Goal: Information Seeking & Learning: Learn about a topic

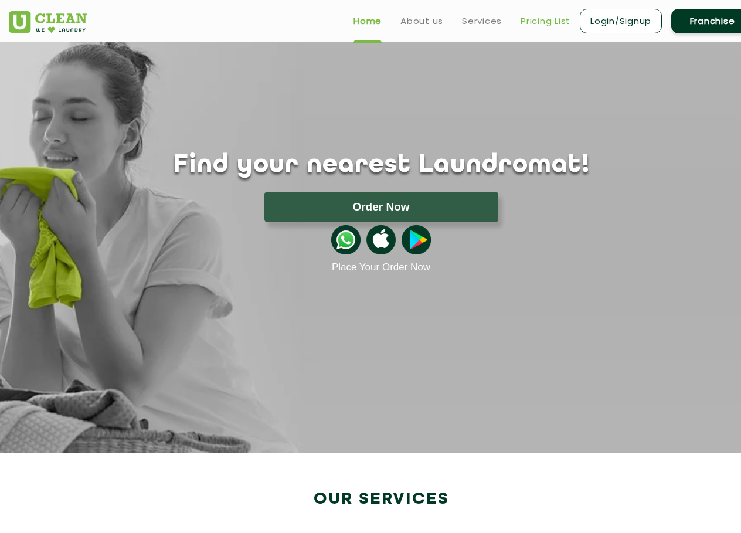
click at [538, 23] on link "Pricing List" at bounding box center [545, 21] width 50 height 14
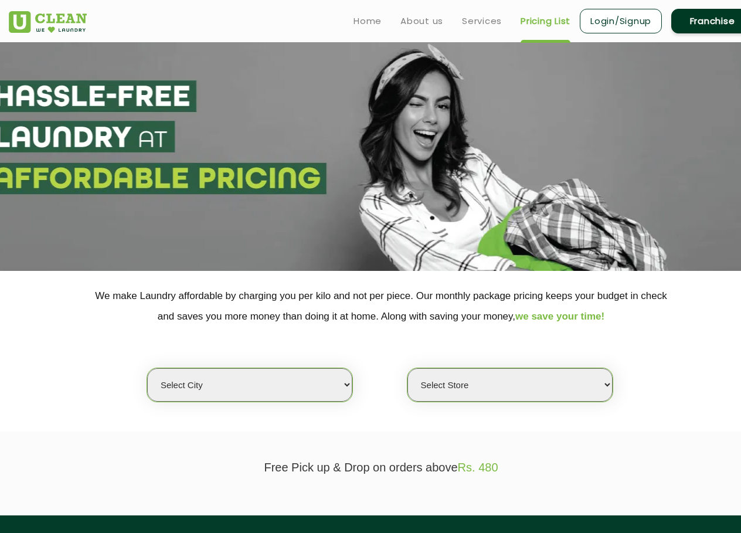
click at [260, 391] on select "Select city [GEOGRAPHIC_DATA] [GEOGRAPHIC_DATA] [GEOGRAPHIC_DATA] [GEOGRAPHIC_D…" at bounding box center [249, 384] width 205 height 33
select select "1"
click at [147, 368] on select "Select city [GEOGRAPHIC_DATA] [GEOGRAPHIC_DATA] [GEOGRAPHIC_DATA] [GEOGRAPHIC_D…" at bounding box center [249, 384] width 205 height 33
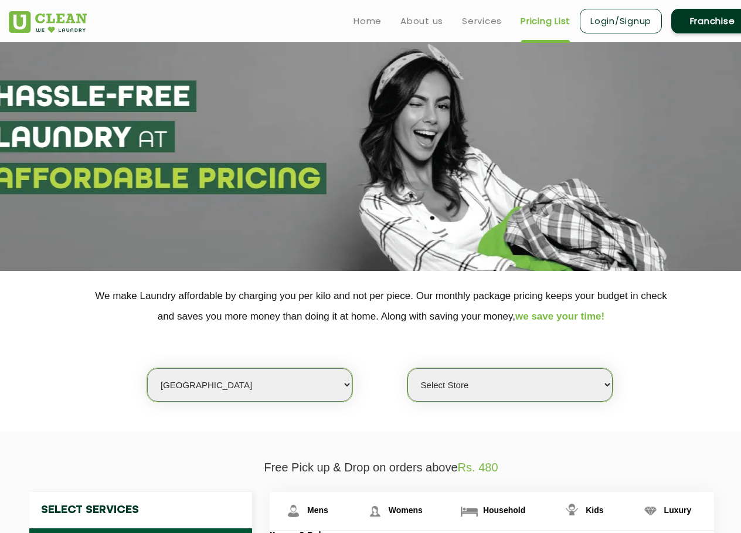
click at [468, 384] on select "Select Store [GEOGRAPHIC_DATA] [GEOGRAPHIC_DATA] 2 [GEOGRAPHIC_DATA] [PERSON_NA…" at bounding box center [509, 384] width 205 height 33
select select "582"
click at [407, 368] on select "Select Store [GEOGRAPHIC_DATA] [GEOGRAPHIC_DATA] 2 [GEOGRAPHIC_DATA] [PERSON_NA…" at bounding box center [509, 384] width 205 height 33
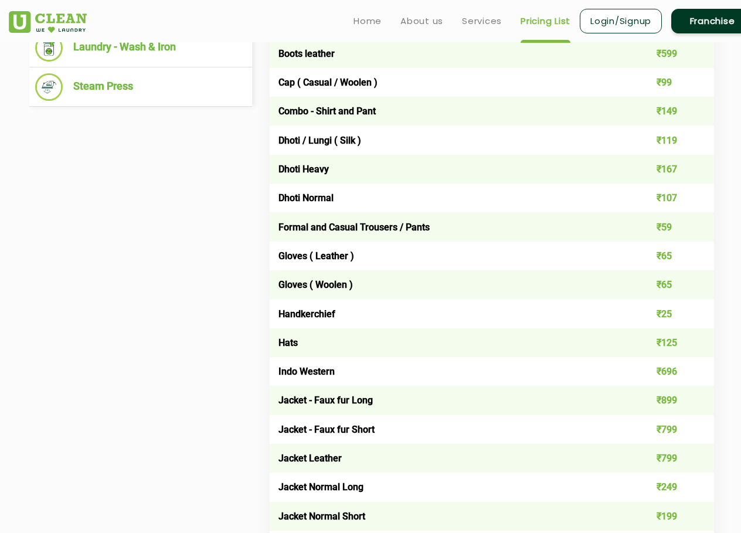
scroll to position [312, 0]
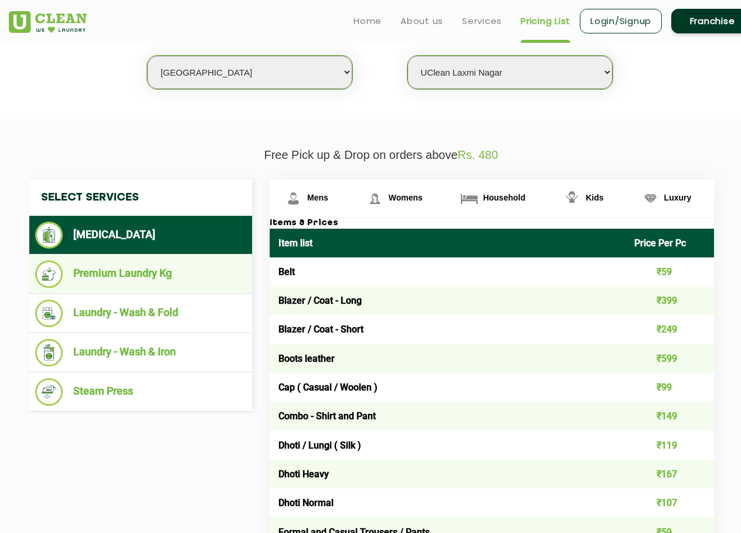
click at [127, 277] on li "Premium Laundry Kg" at bounding box center [140, 274] width 211 height 28
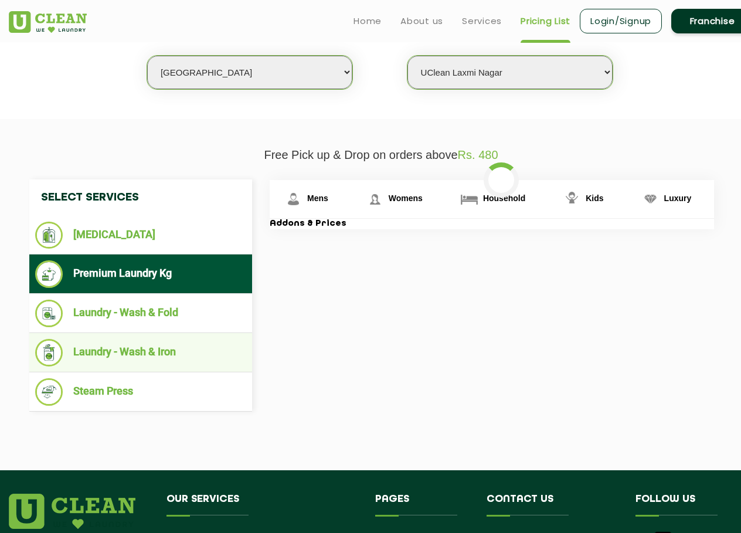
click at [112, 354] on li "Laundry - Wash & Iron" at bounding box center [140, 353] width 211 height 28
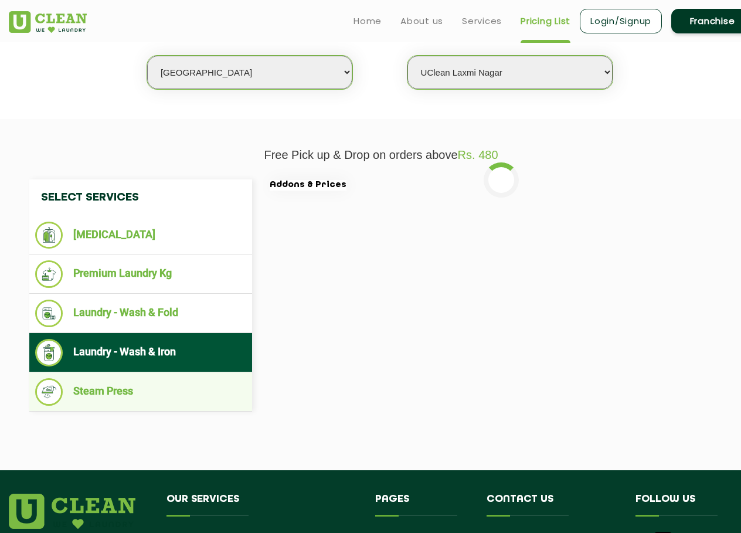
click at [103, 386] on li "Steam Press" at bounding box center [140, 392] width 211 height 28
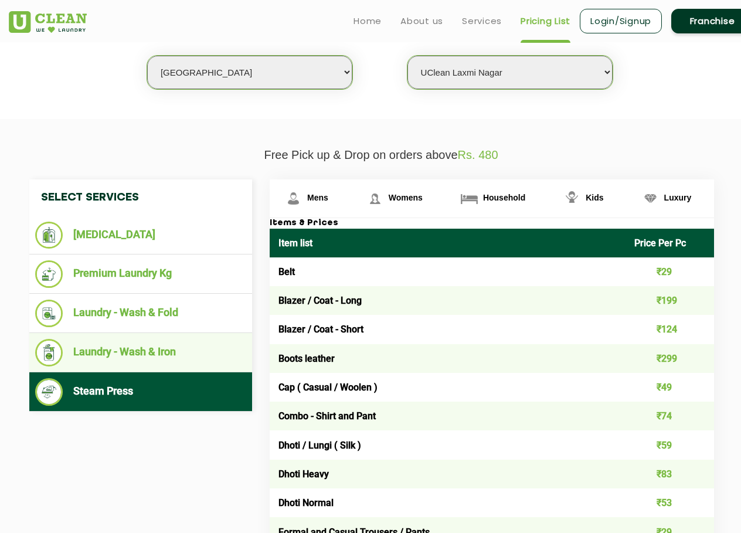
click at [134, 354] on li "Laundry - Wash & Iron" at bounding box center [140, 353] width 211 height 28
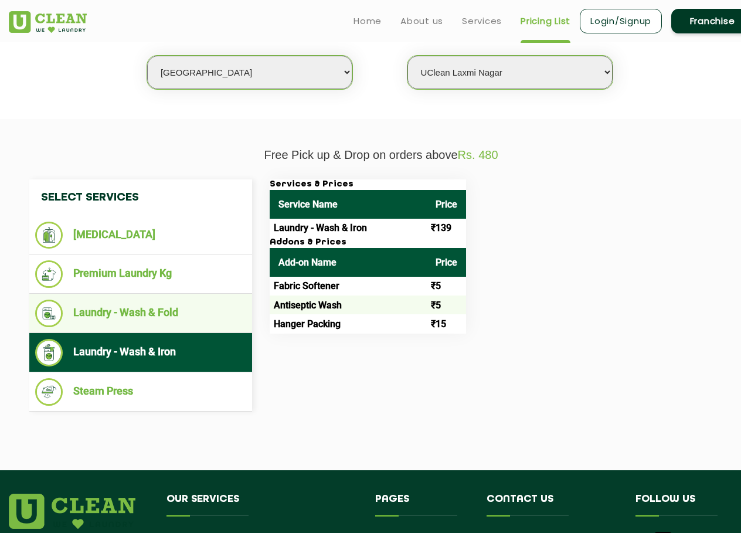
click at [159, 308] on li "Laundry - Wash & Fold" at bounding box center [140, 313] width 211 height 28
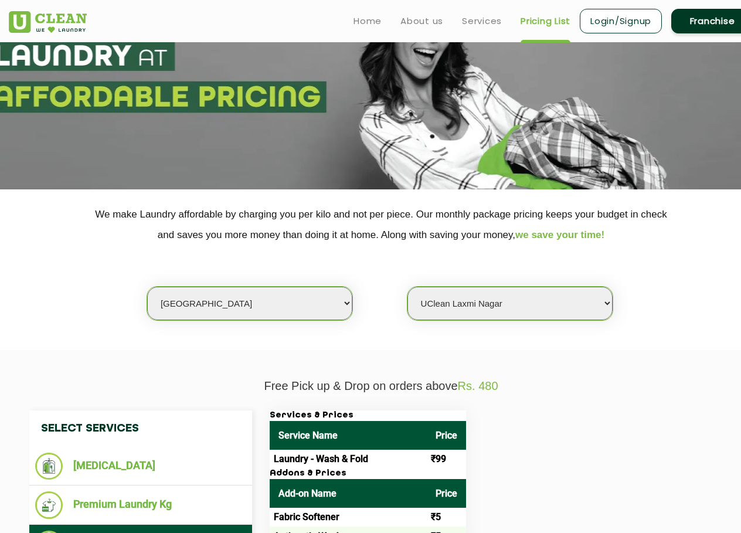
scroll to position [0, 0]
